Goal: Task Accomplishment & Management: Manage account settings

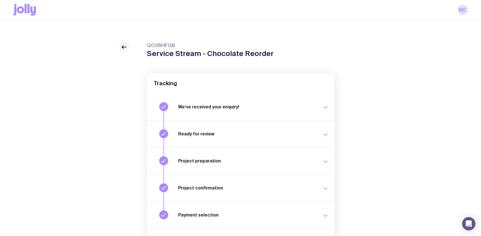
scroll to position [53, 0]
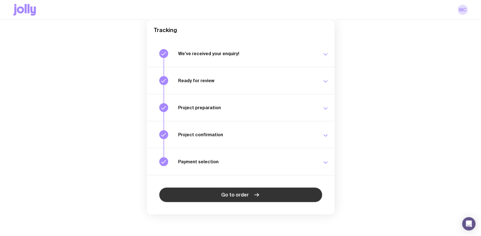
click at [256, 195] on icon at bounding box center [256, 195] width 7 height 7
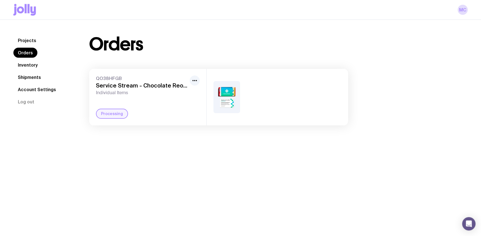
click at [212, 100] on div at bounding box center [277, 97] width 141 height 57
click at [196, 81] on icon "button" at bounding box center [194, 80] width 7 height 7
click at [128, 130] on div "Projects Orders Inventory Shipments Account Settings Log out Projects Orders In…" at bounding box center [240, 80] width 481 height 121
click at [116, 115] on div "Processing" at bounding box center [112, 114] width 32 height 10
click at [168, 133] on div "Projects Orders Inventory Shipments Account Settings Log out Projects Orders In…" at bounding box center [240, 80] width 481 height 121
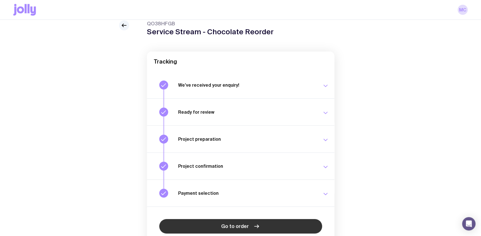
scroll to position [53, 0]
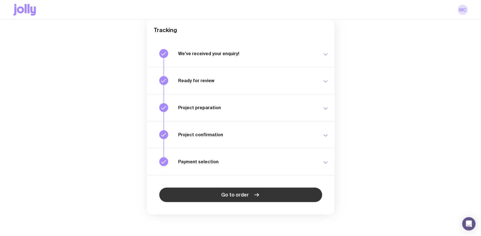
click at [251, 195] on link "Go to order" at bounding box center [240, 195] width 163 height 15
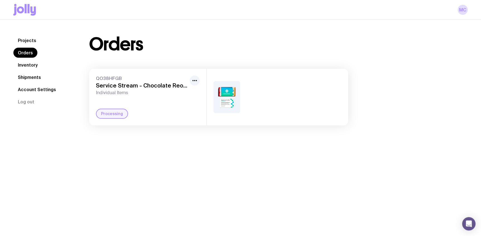
click at [24, 64] on link "Inventory" at bounding box center [27, 65] width 29 height 10
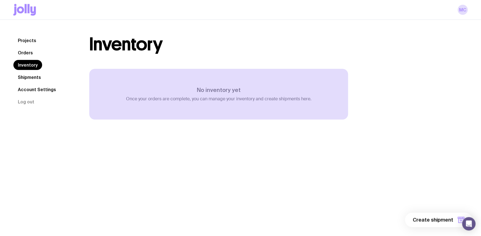
click at [25, 77] on link "Shipments" at bounding box center [29, 77] width 32 height 10
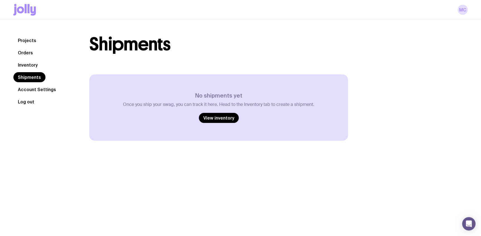
click at [23, 98] on button "Log out" at bounding box center [25, 102] width 25 height 10
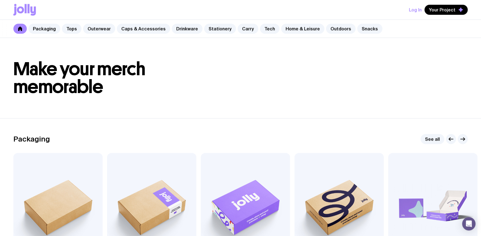
click at [416, 8] on button "Log In" at bounding box center [415, 10] width 13 height 10
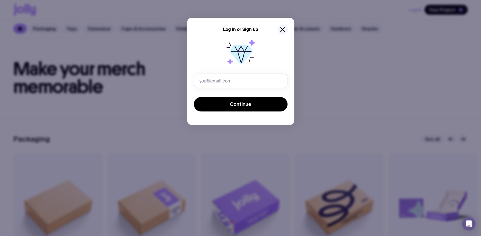
click at [232, 95] on form "Continue" at bounding box center [241, 93] width 94 height 39
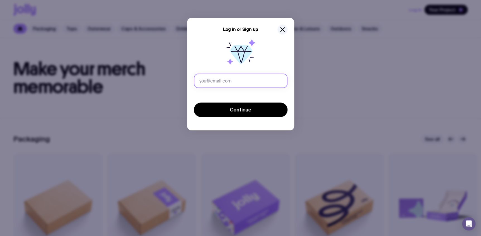
click at [233, 84] on input "text" at bounding box center [241, 81] width 94 height 15
type input "[PERSON_NAME][EMAIL_ADDRESS][PERSON_NAME][DOMAIN_NAME]"
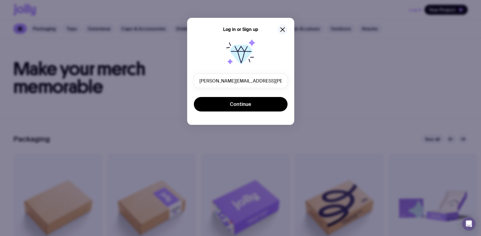
click at [238, 112] on div "Continue" at bounding box center [241, 105] width 94 height 16
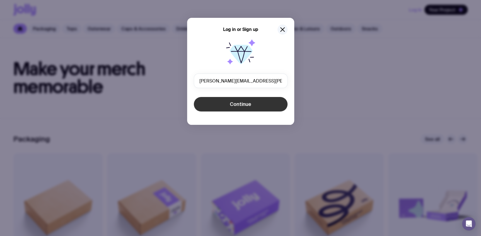
click at [238, 105] on span "Continue" at bounding box center [240, 104] width 21 height 7
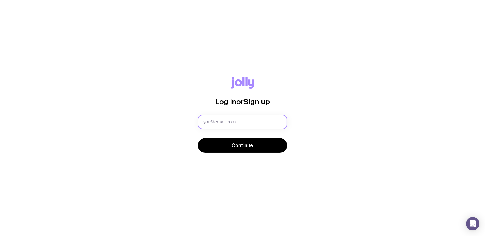
click at [266, 127] on input "text" at bounding box center [242, 122] width 89 height 15
type input "melissa.crawford@servicestream.com.au"
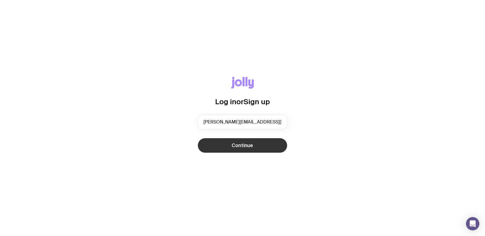
click at [250, 142] on span "Continue" at bounding box center [242, 145] width 21 height 7
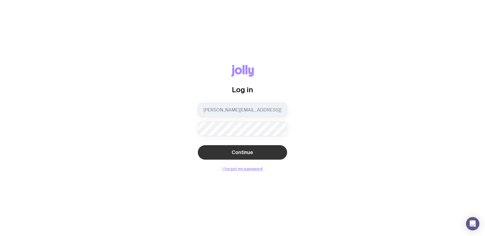
click at [229, 155] on button "Continue" at bounding box center [242, 152] width 89 height 15
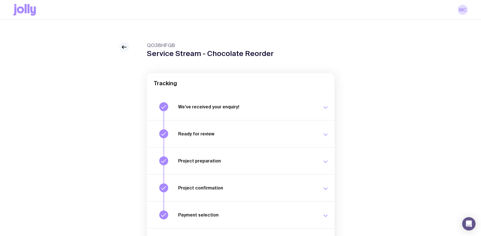
click at [125, 46] on icon at bounding box center [124, 47] width 7 height 7
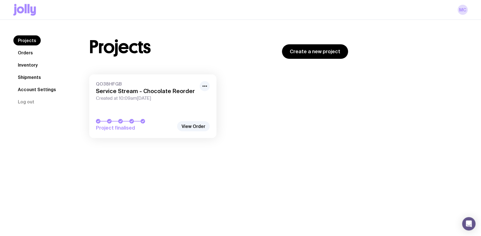
click at [20, 48] on link "Orders" at bounding box center [25, 53] width 24 height 10
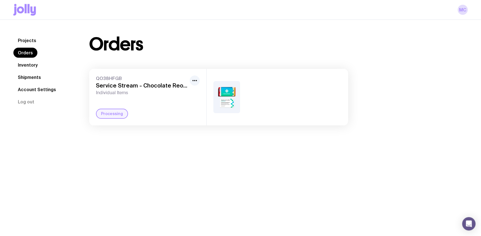
click at [232, 95] on img at bounding box center [226, 97] width 27 height 32
click at [124, 109] on div "Processing" at bounding box center [148, 114] width 104 height 10
click at [23, 15] on icon at bounding box center [24, 10] width 23 height 12
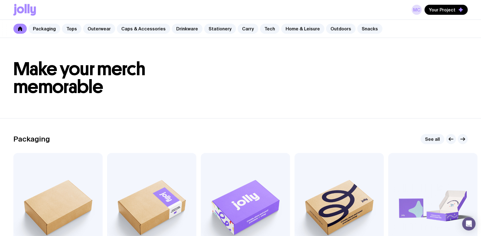
click at [411, 12] on div "MC Your Project" at bounding box center [240, 10] width 454 height 20
click at [416, 9] on link "MC" at bounding box center [417, 10] width 10 height 10
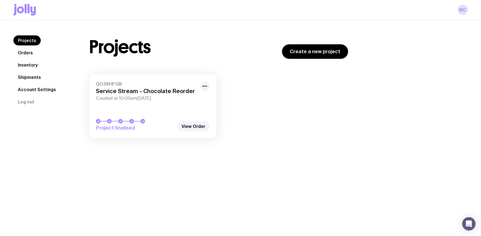
click at [26, 51] on link "Orders" at bounding box center [25, 53] width 24 height 10
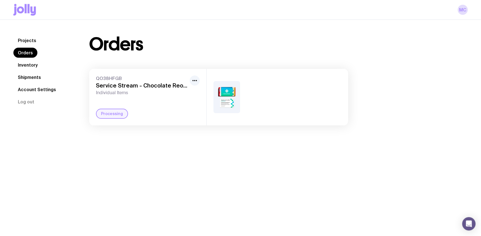
click at [26, 42] on link "Projects" at bounding box center [26, 40] width 27 height 10
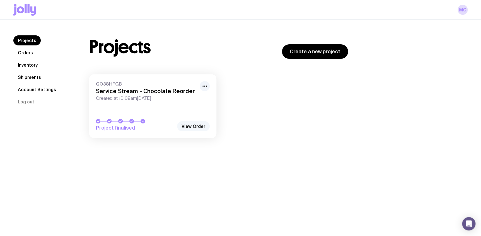
click at [192, 125] on link "View Order" at bounding box center [193, 126] width 33 height 10
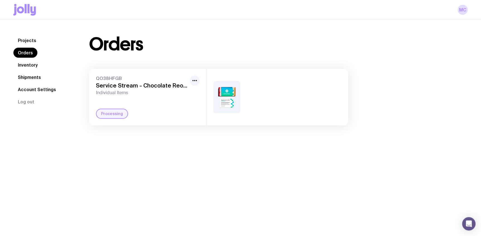
click at [220, 101] on img at bounding box center [226, 97] width 27 height 32
